Goal: Task Accomplishment & Management: Manage account settings

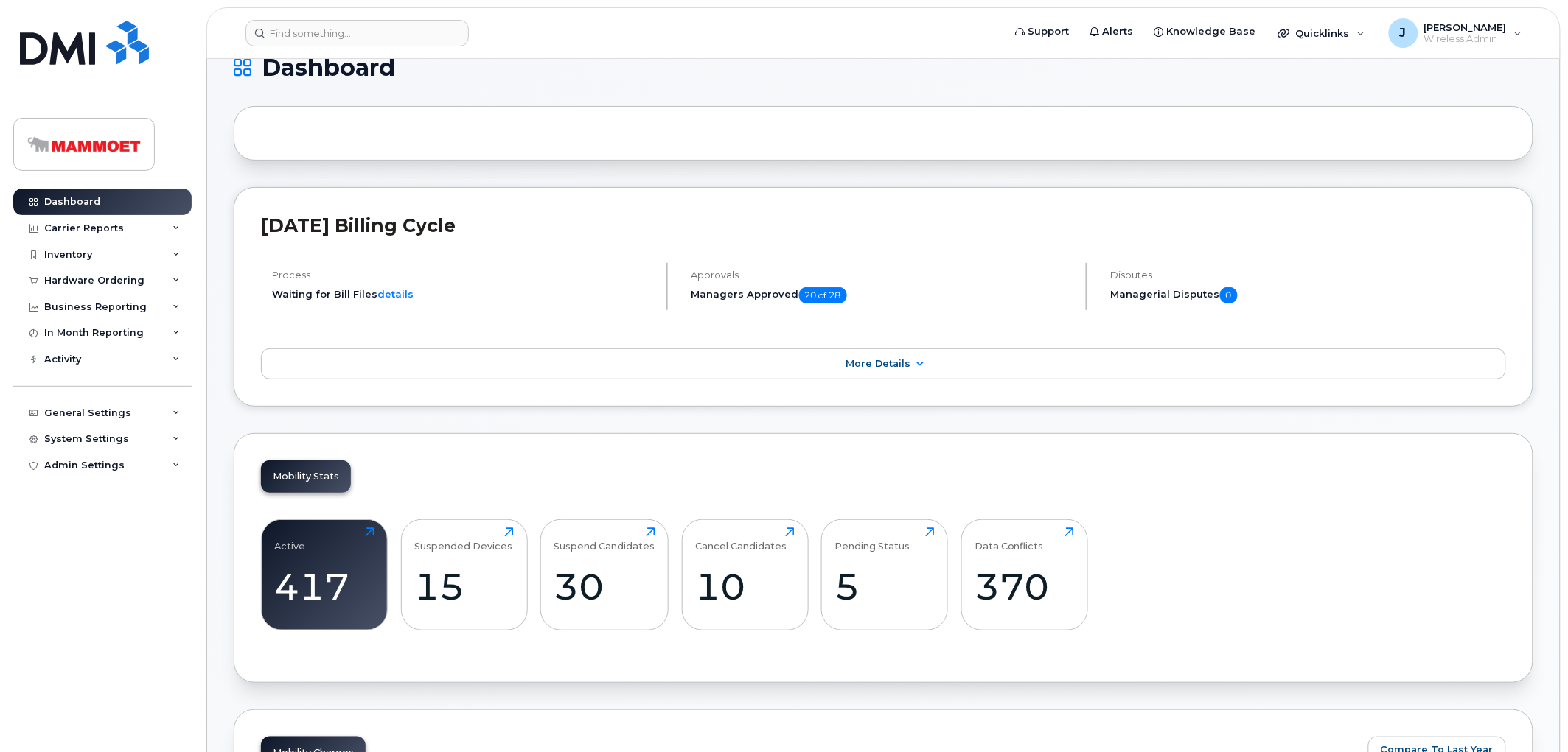
scroll to position [164, 0]
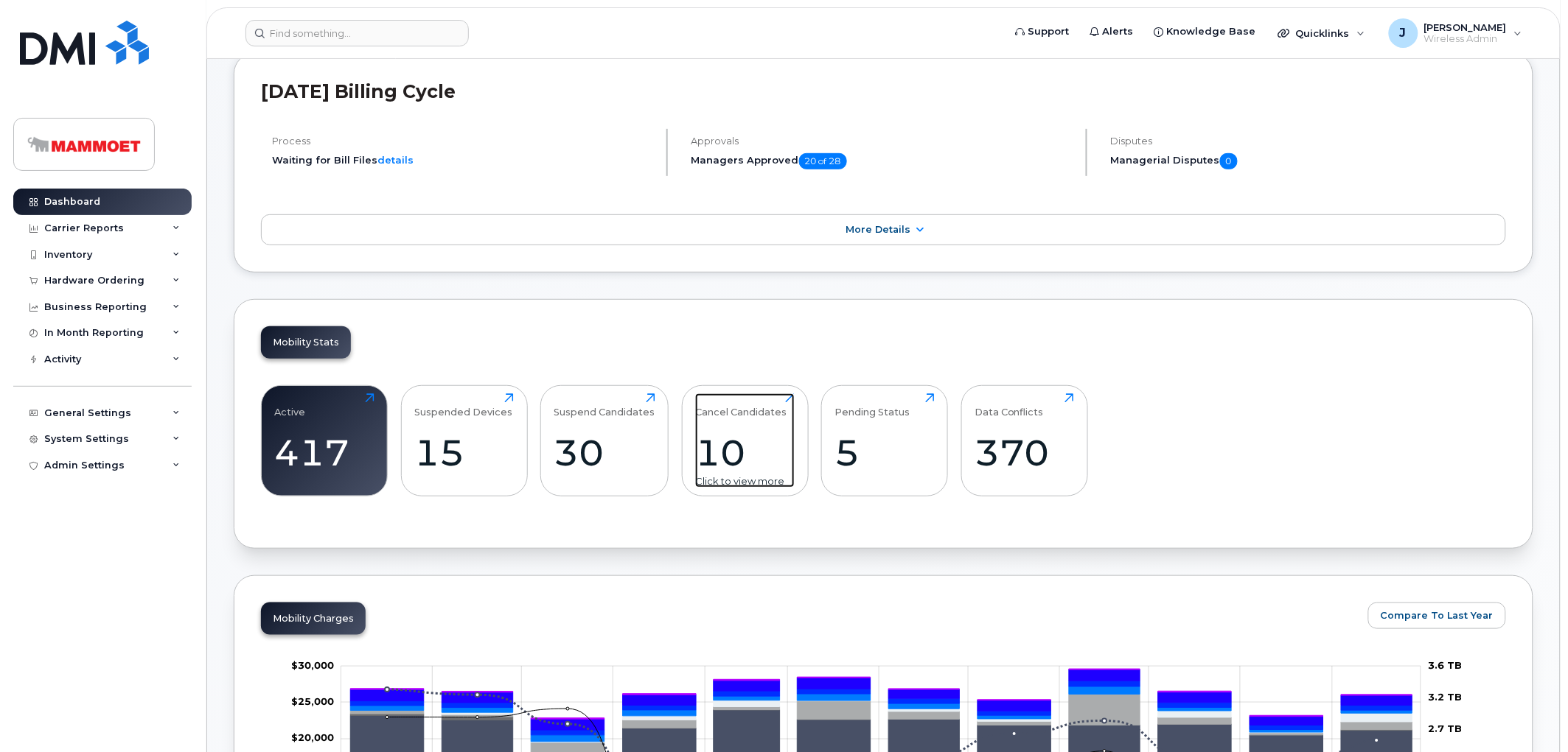
click at [746, 449] on div "10" at bounding box center [745, 452] width 100 height 43
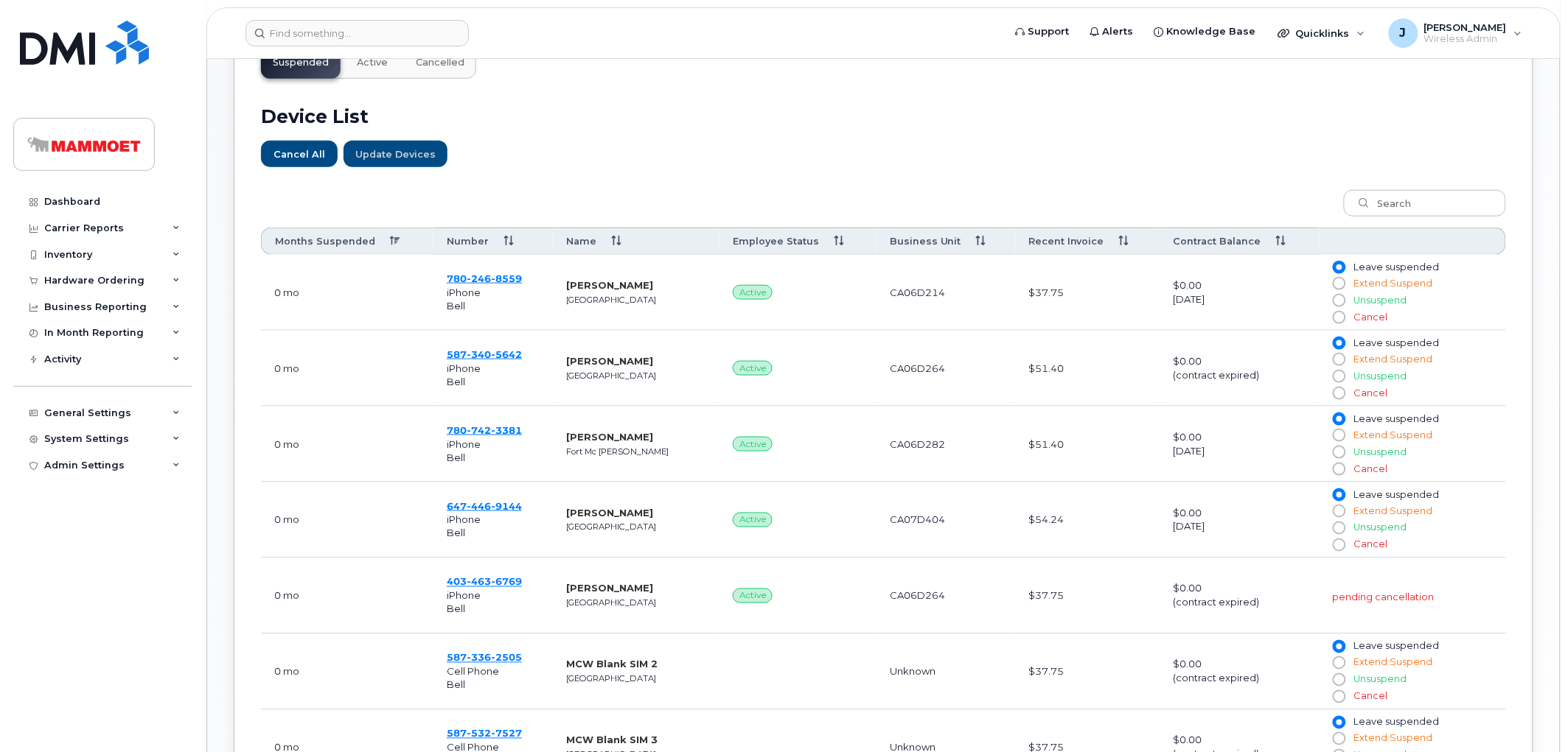
scroll to position [490, 0]
click at [458, 275] on span "780 246 8559" at bounding box center [485, 277] width 75 height 12
click at [454, 351] on span "587 340 5642" at bounding box center [485, 353] width 75 height 12
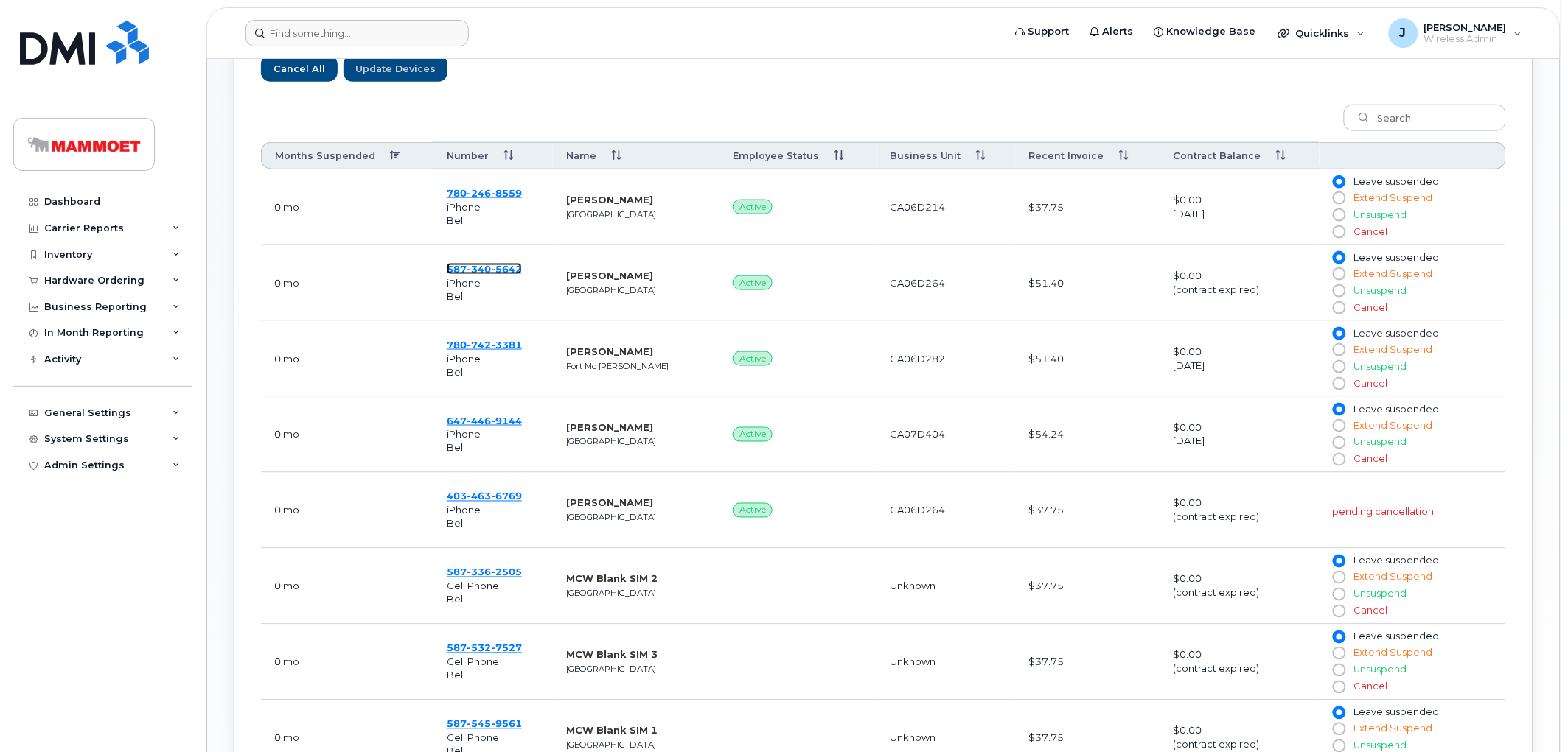
scroll to position [327, 0]
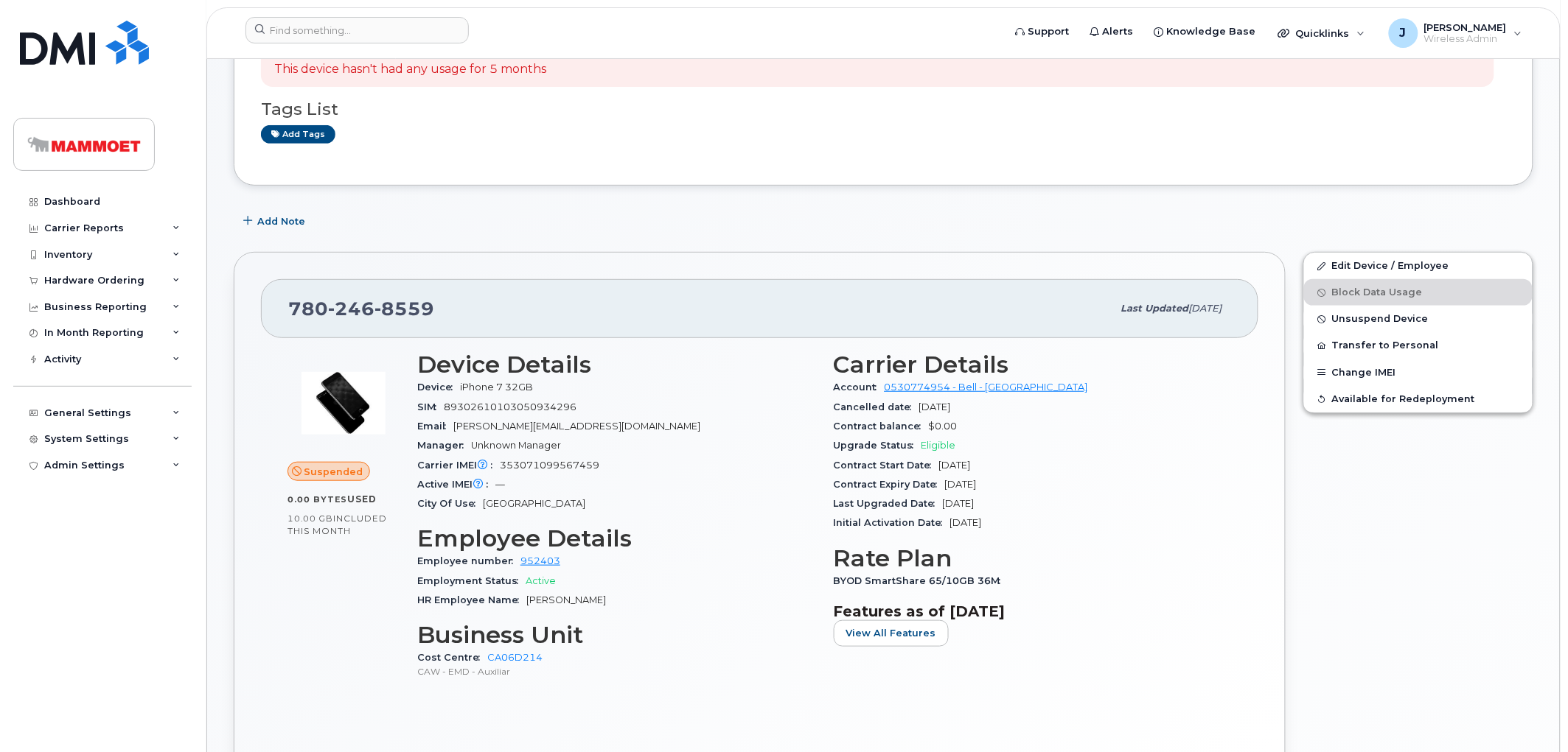
scroll to position [164, 0]
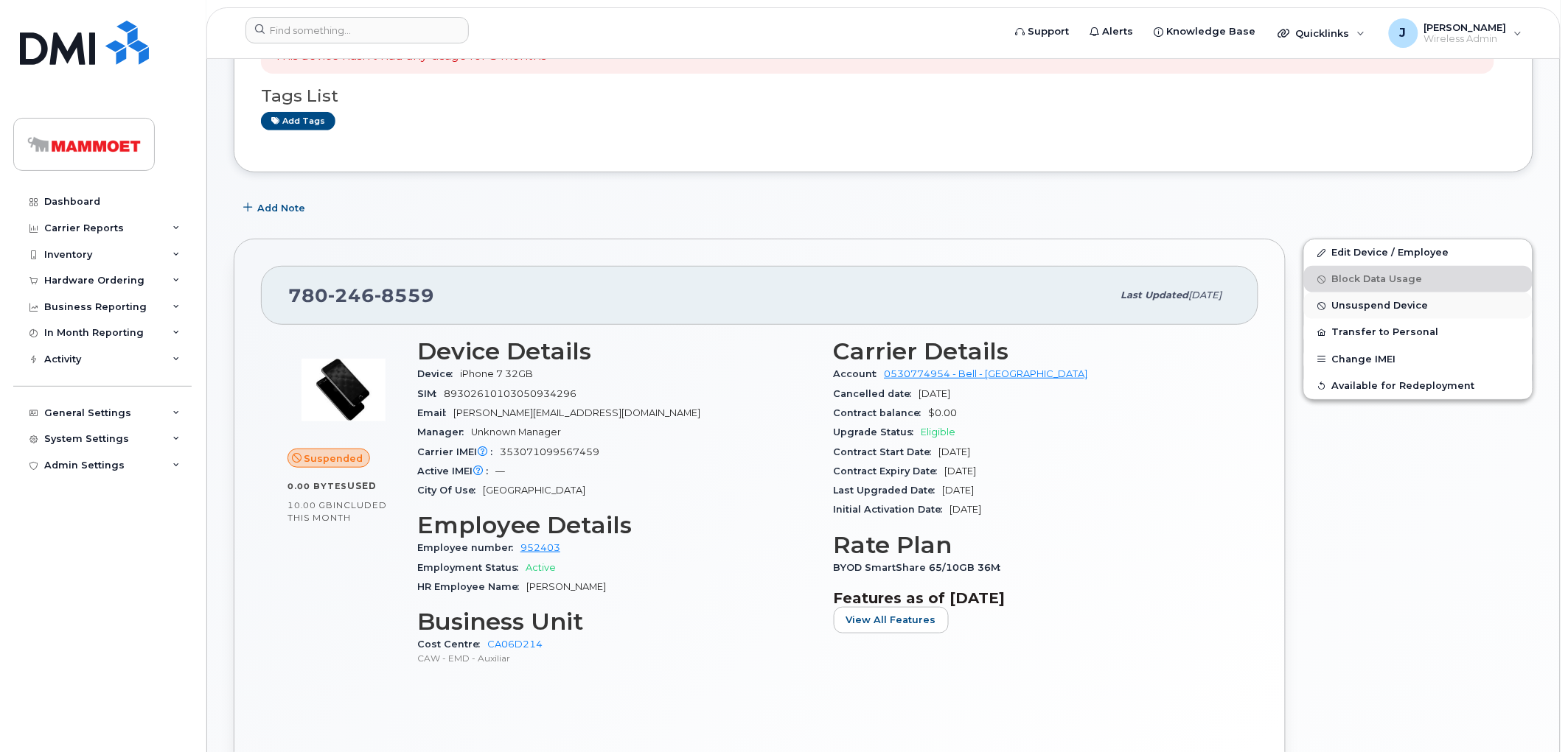
click at [1364, 305] on span "Unsuspend Device" at bounding box center [1379, 306] width 96 height 11
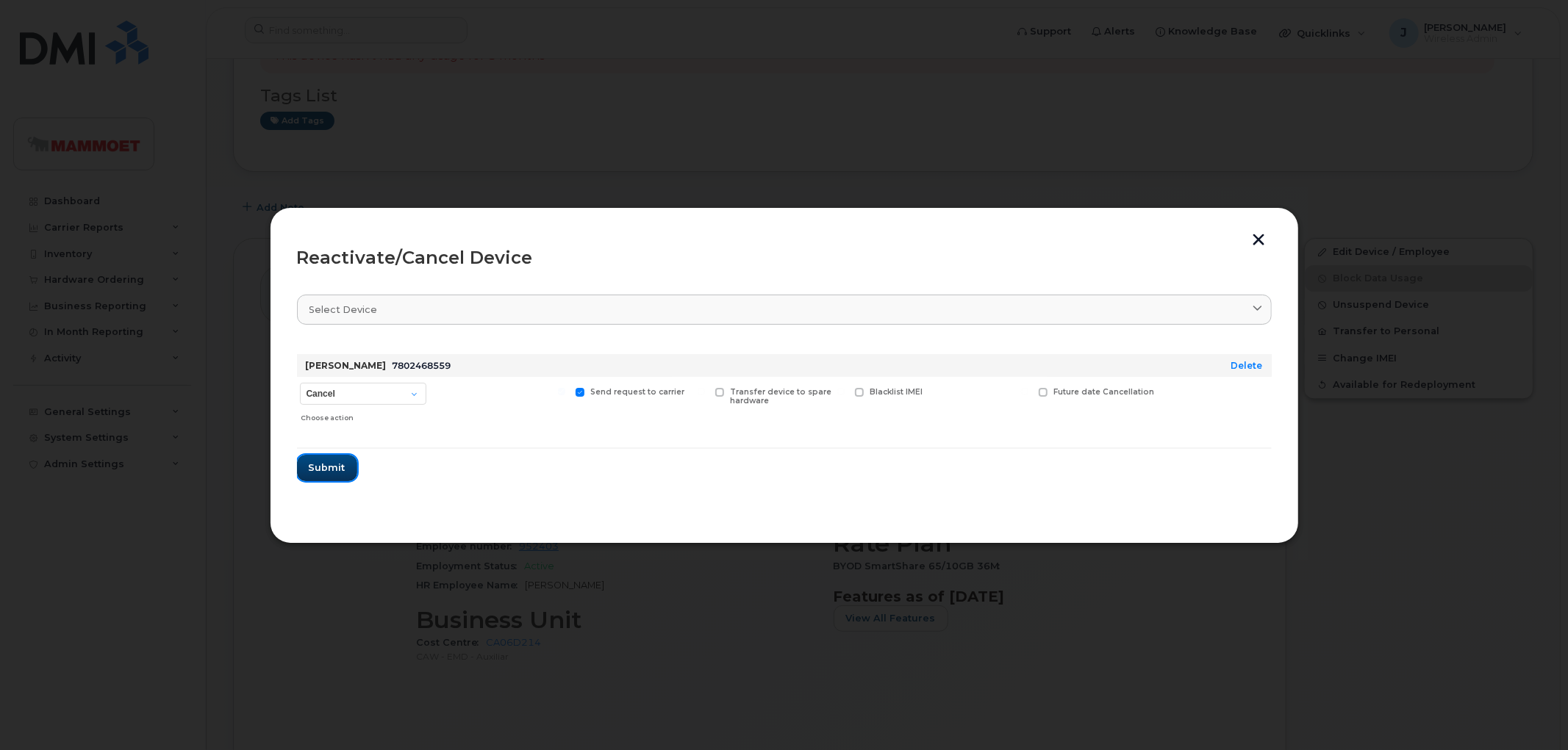
click at [328, 461] on span "Submit" at bounding box center [327, 468] width 37 height 14
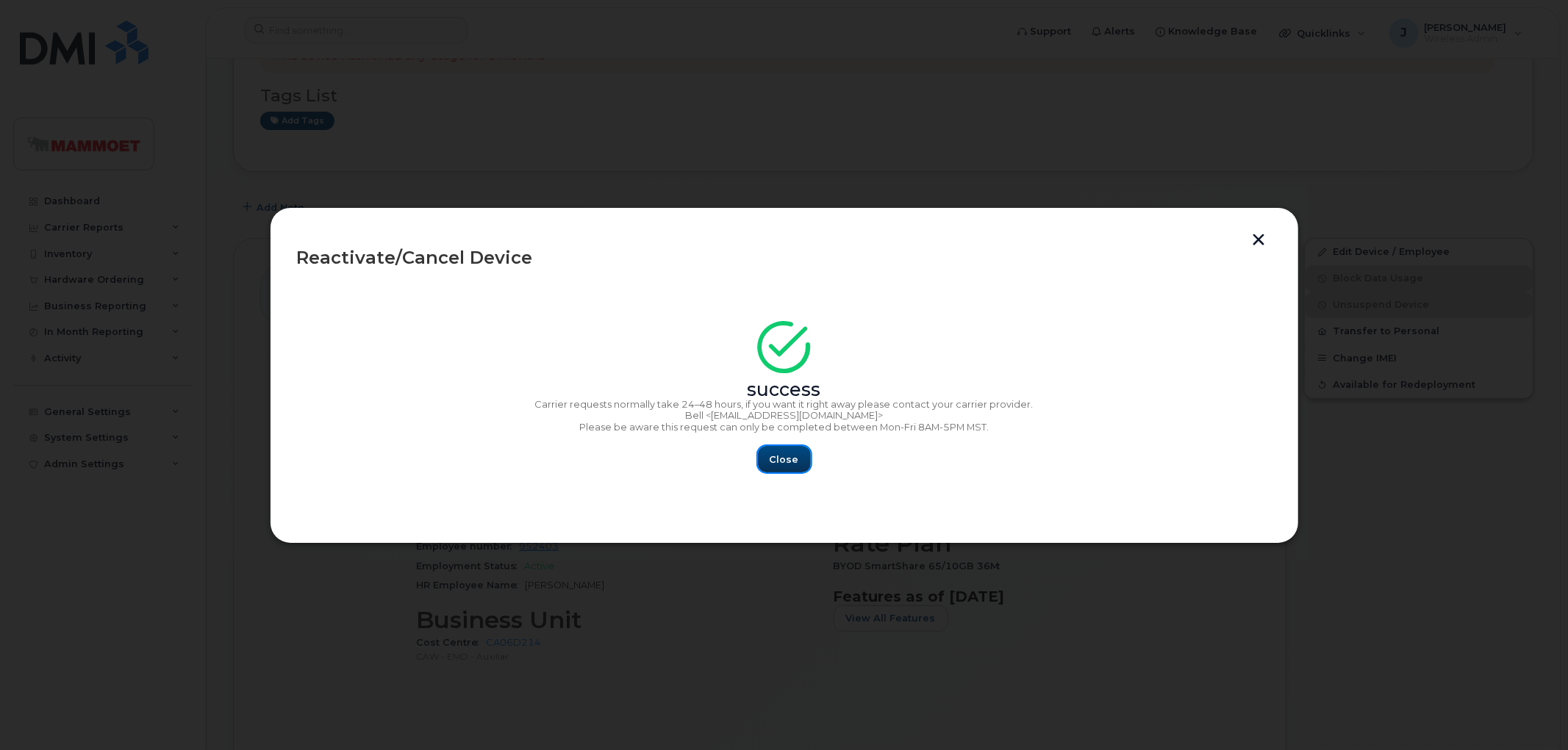
click at [781, 452] on span "Close" at bounding box center [784, 459] width 30 height 14
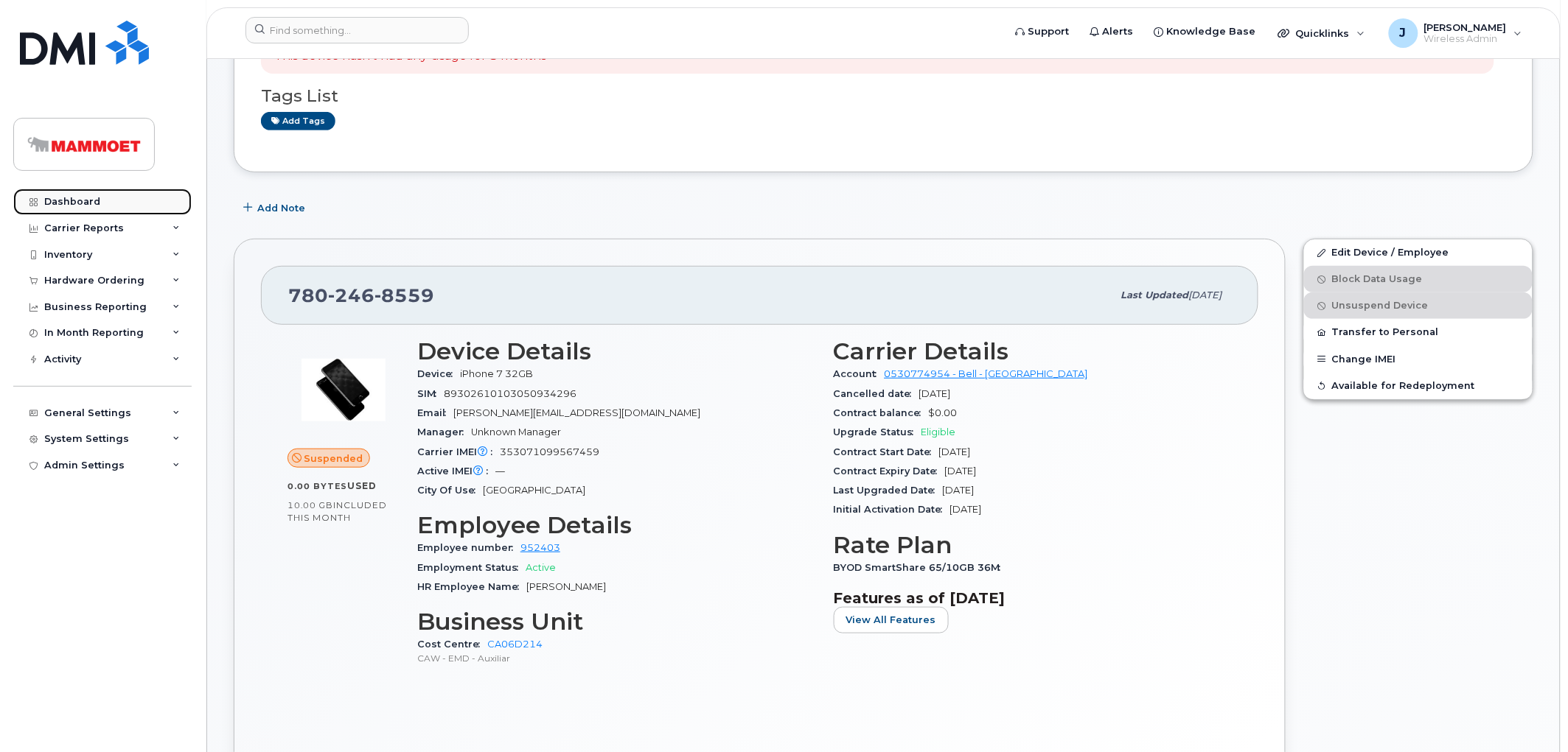
click at [68, 200] on div "Dashboard" at bounding box center [73, 202] width 56 height 12
click at [67, 282] on div "Hardware Ordering" at bounding box center [95, 281] width 101 height 12
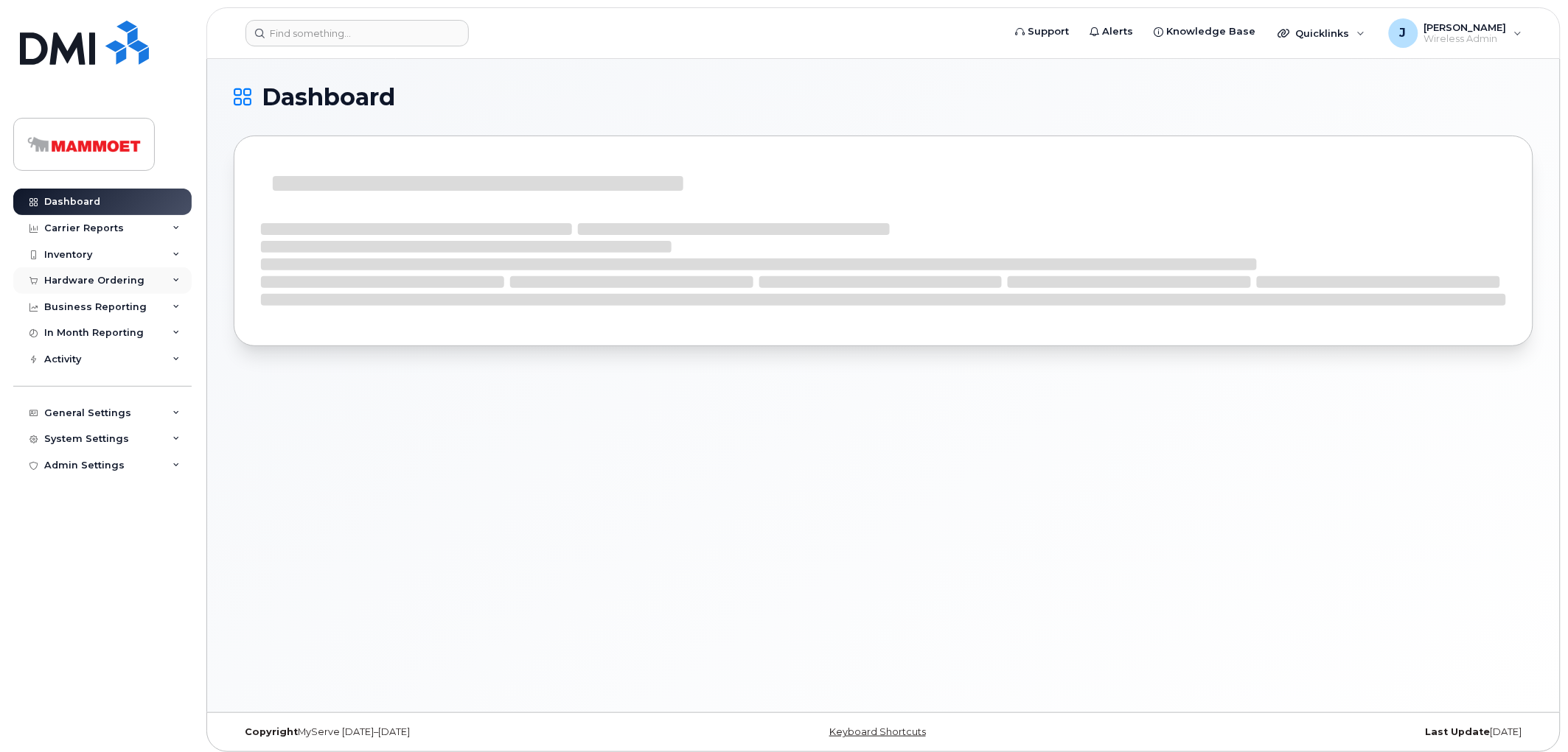
click at [76, 282] on div "Hardware Ordering" at bounding box center [95, 281] width 101 height 12
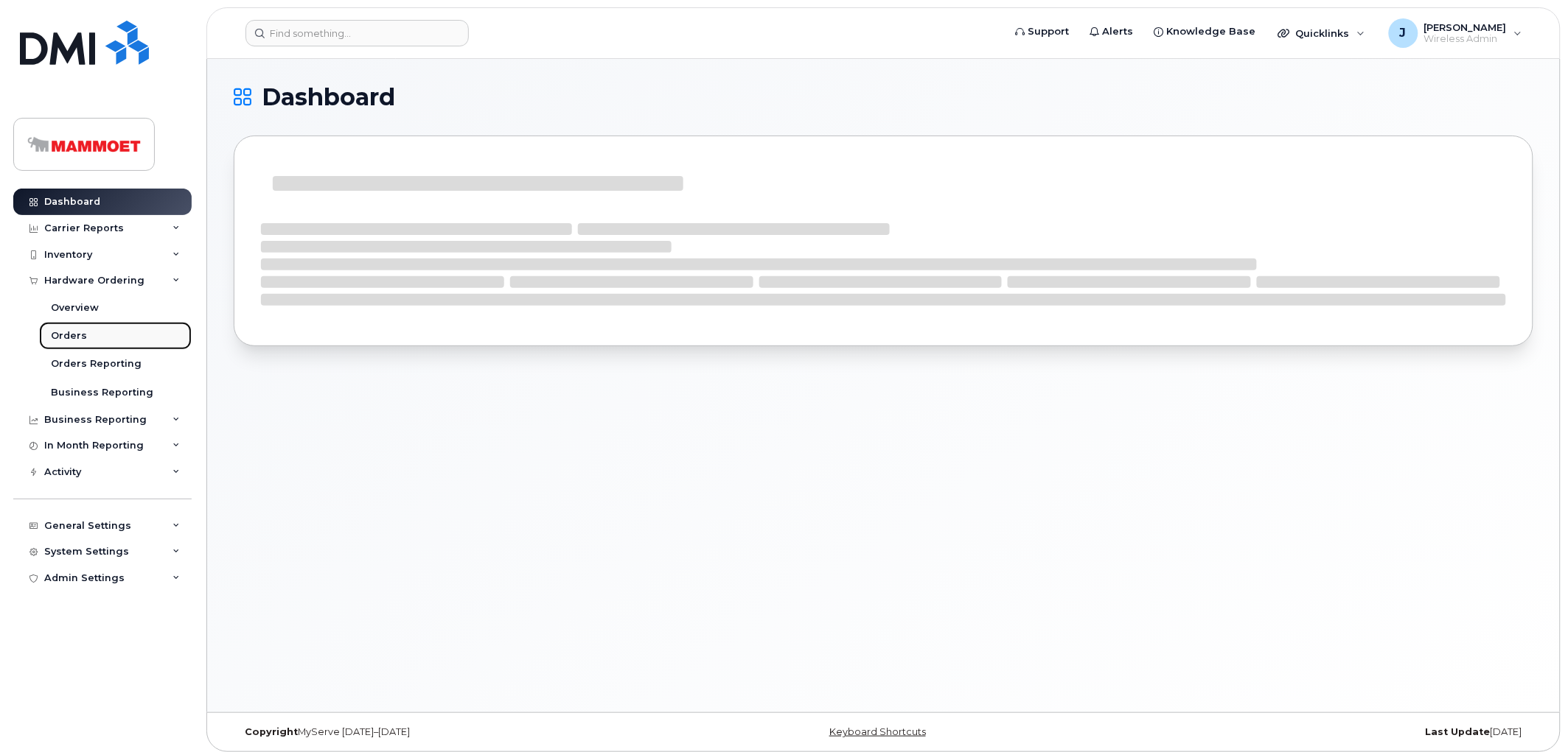
click at [67, 338] on div "Orders" at bounding box center [69, 336] width 36 height 14
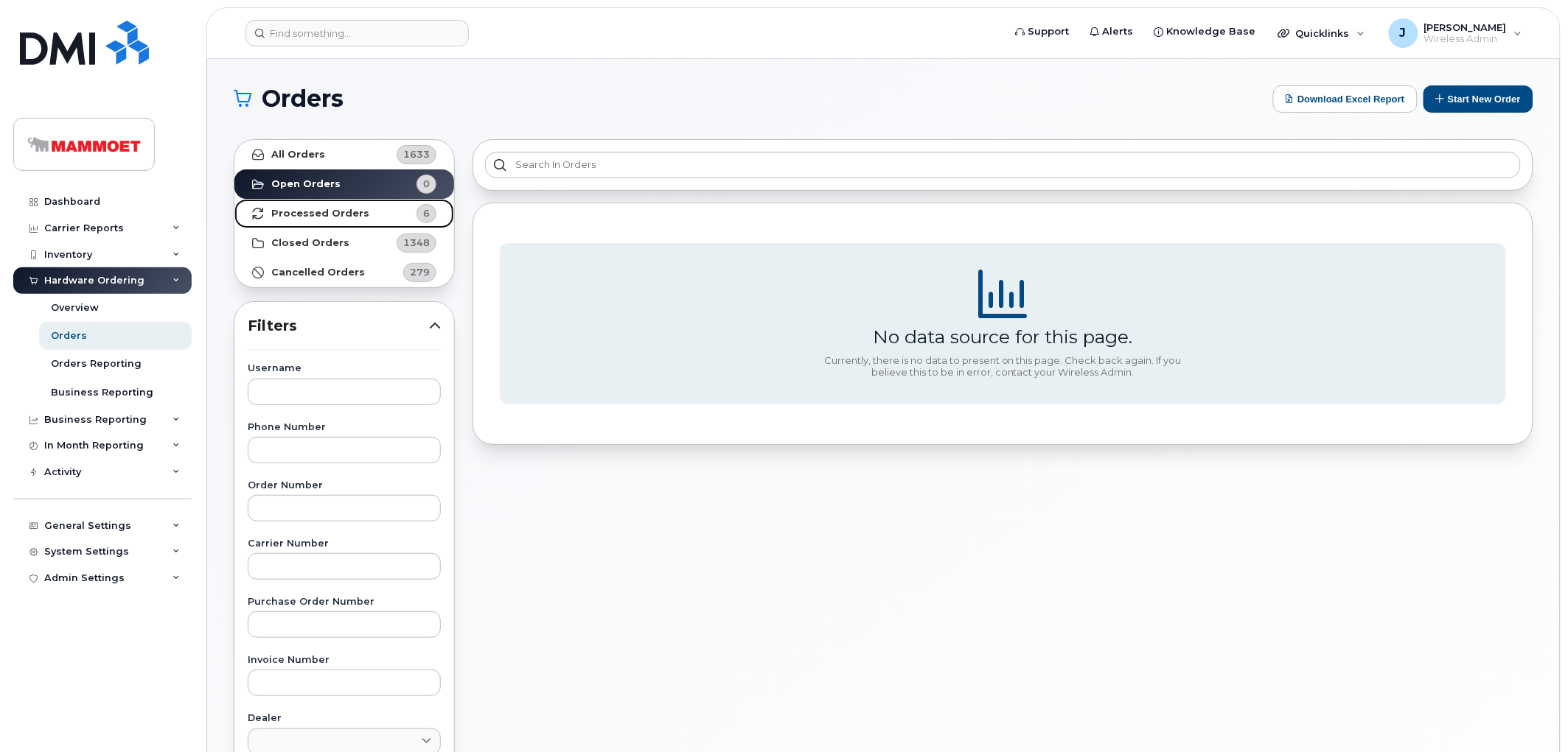
click at [322, 209] on strong "Processed Orders" at bounding box center [320, 214] width 98 height 12
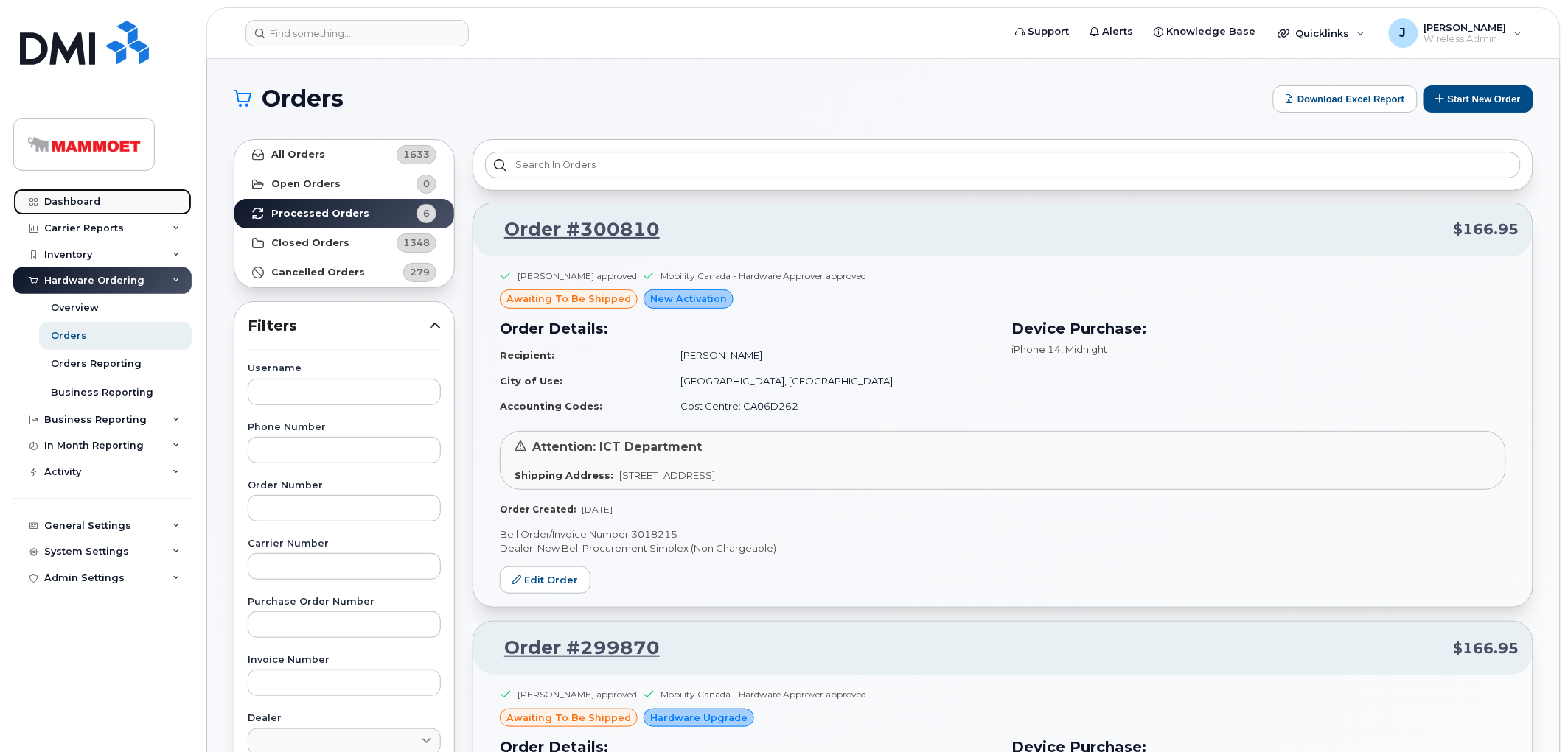
click at [97, 206] on div "Dashboard" at bounding box center [73, 202] width 56 height 12
